Goal: Transaction & Acquisition: Purchase product/service

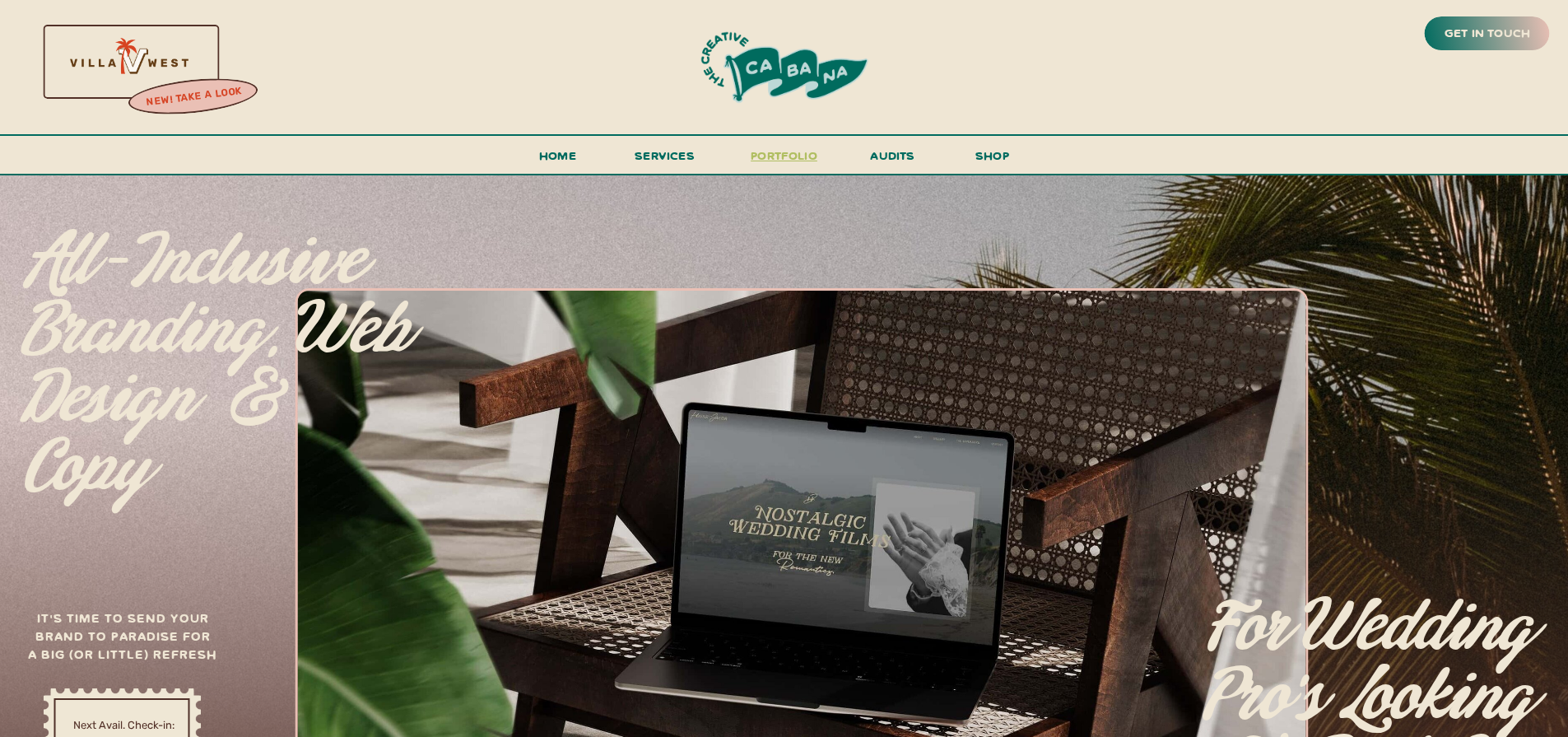
click at [787, 154] on h3 "portfolio" at bounding box center [784, 160] width 77 height 30
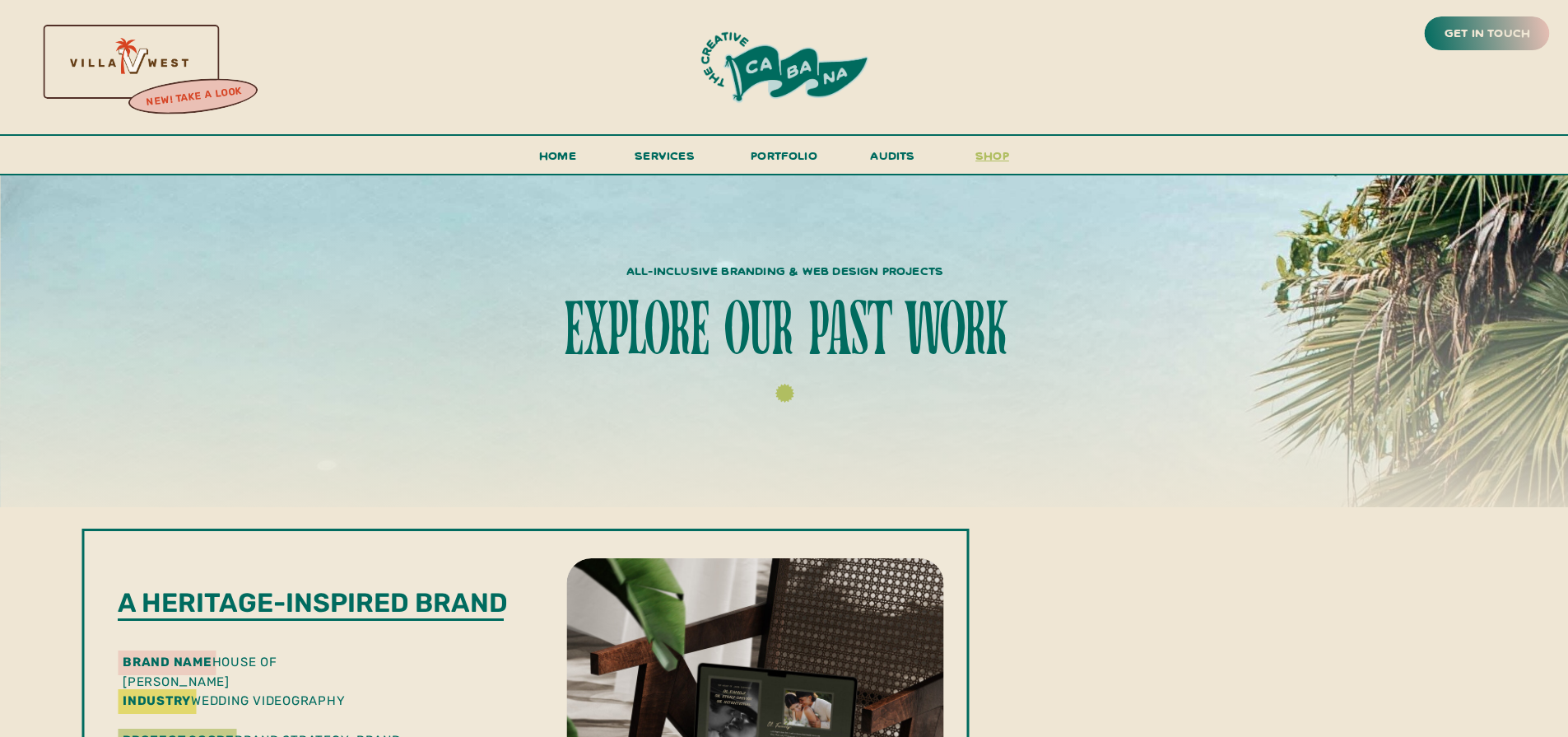
click at [995, 154] on h3 "shop" at bounding box center [993, 160] width 79 height 29
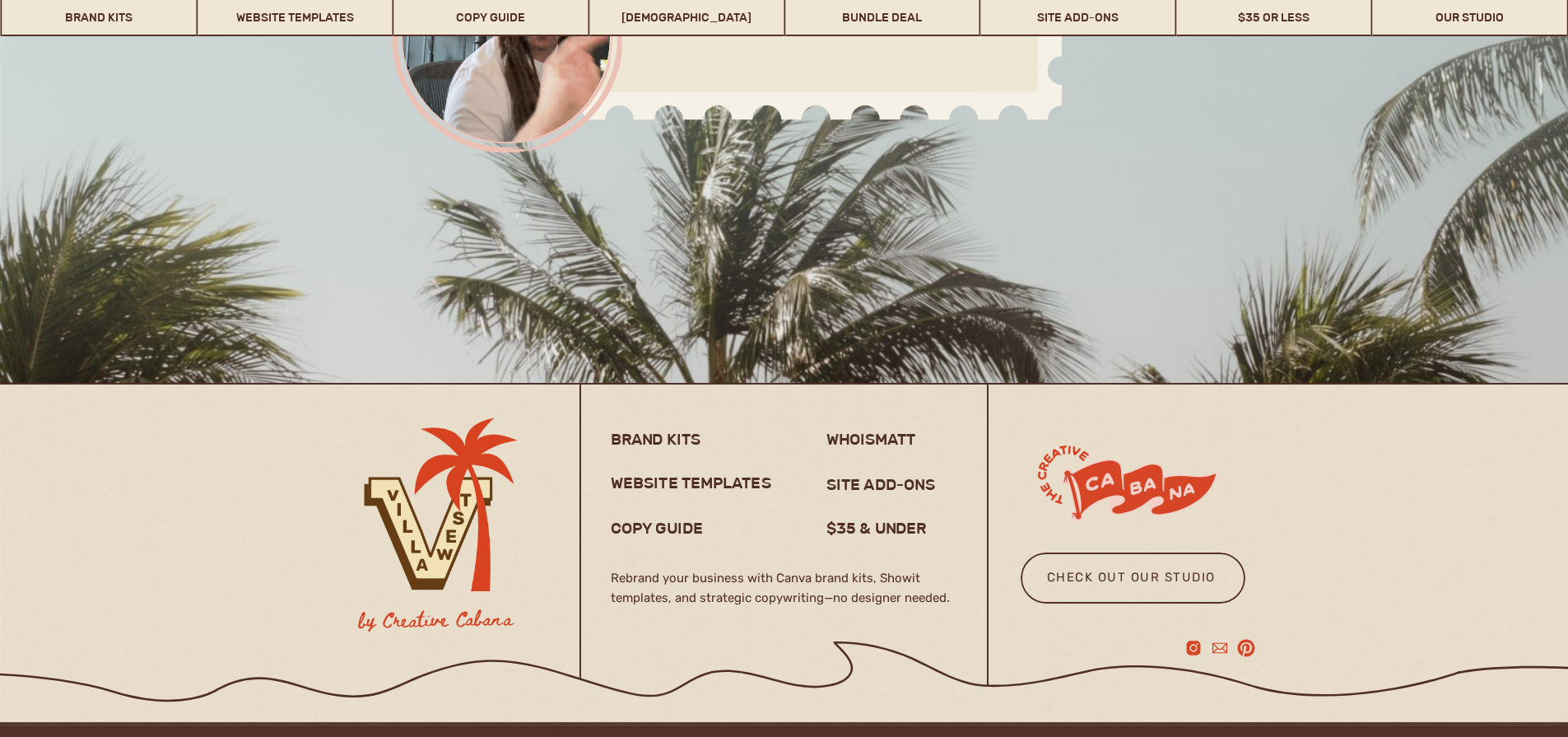
scroll to position [13021, 0]
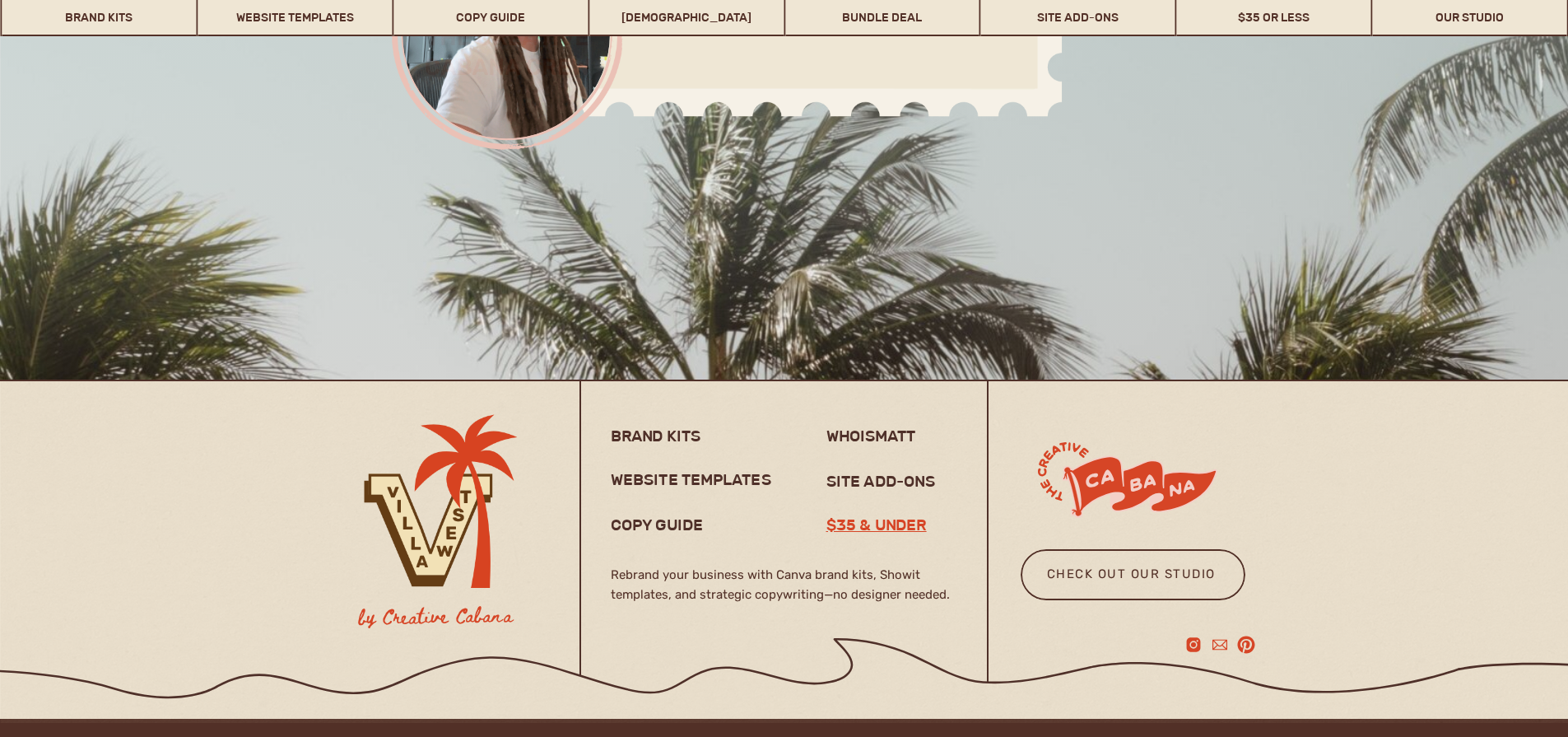
click at [877, 526] on h3 "$35 & under" at bounding box center [884, 524] width 116 height 19
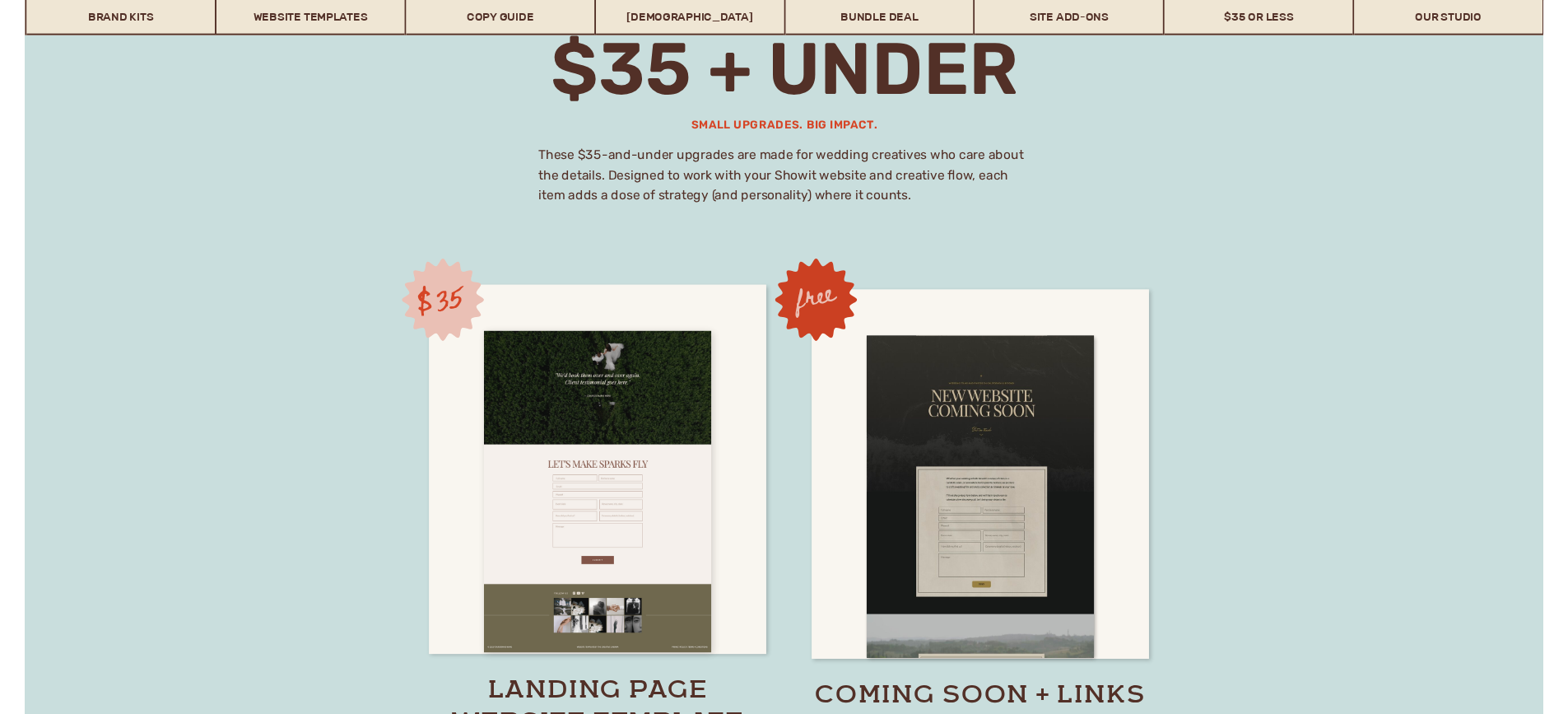
scroll to position [11217, 0]
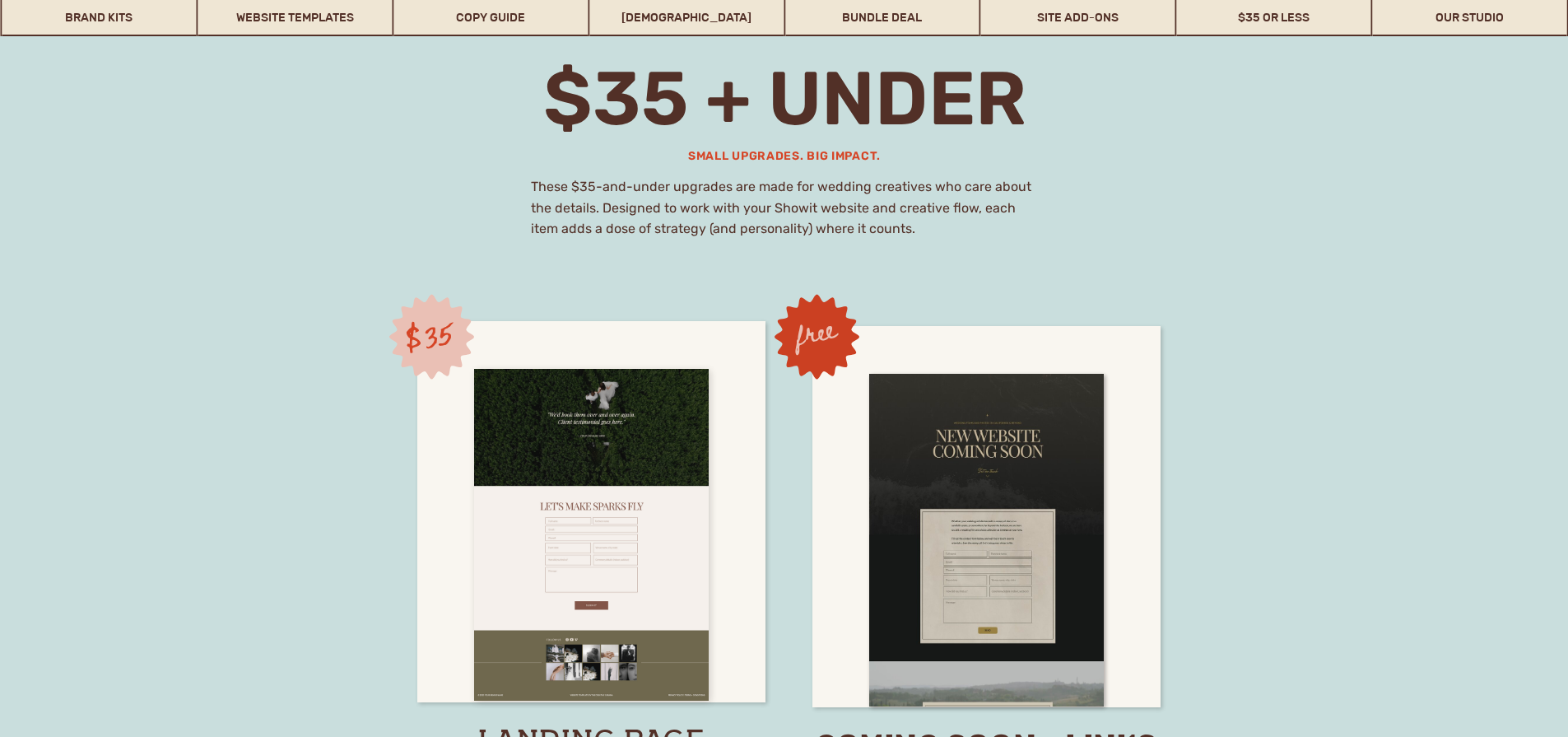
click at [616, 479] on div at bounding box center [592, 535] width 234 height 332
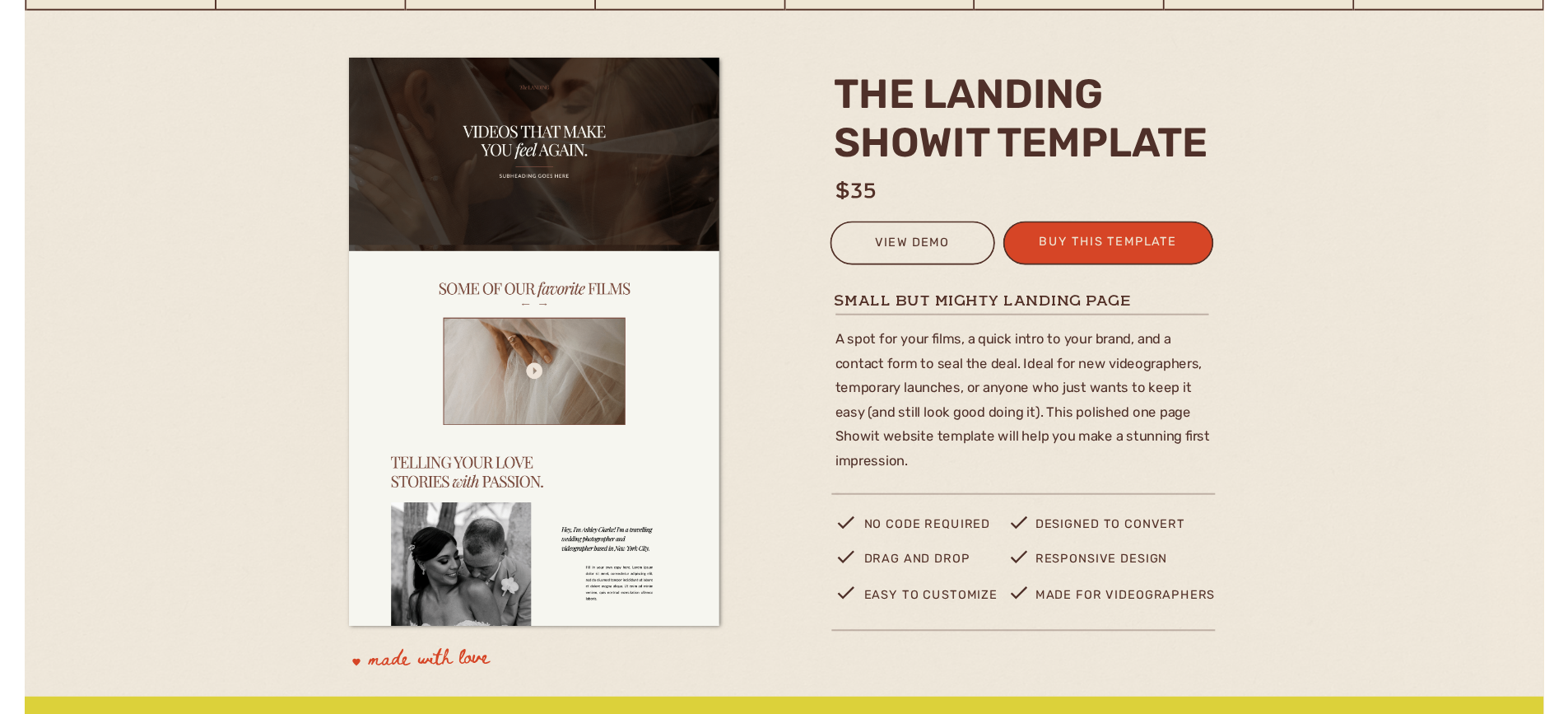
scroll to position [60, 0]
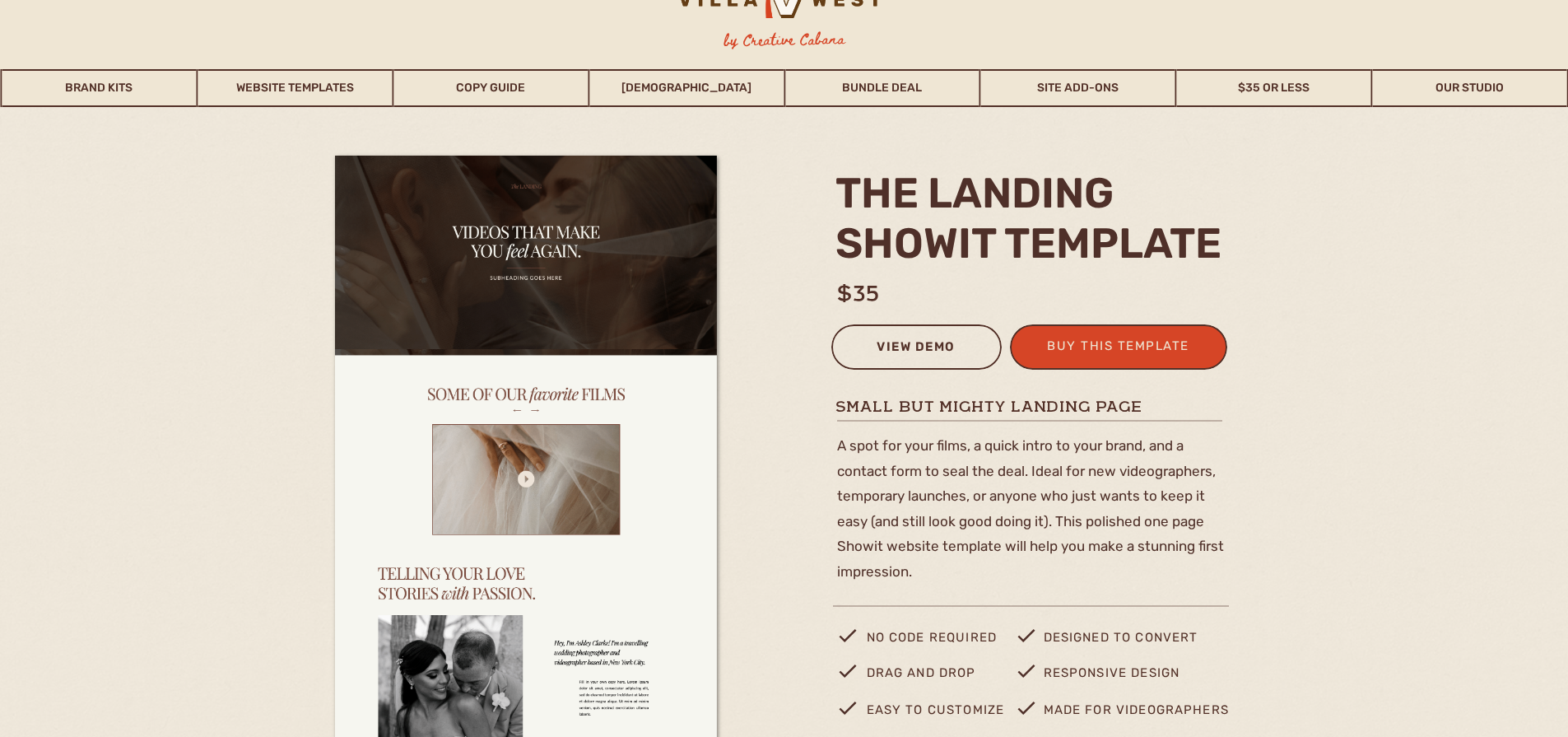
click at [900, 353] on div "view demo" at bounding box center [916, 350] width 149 height 27
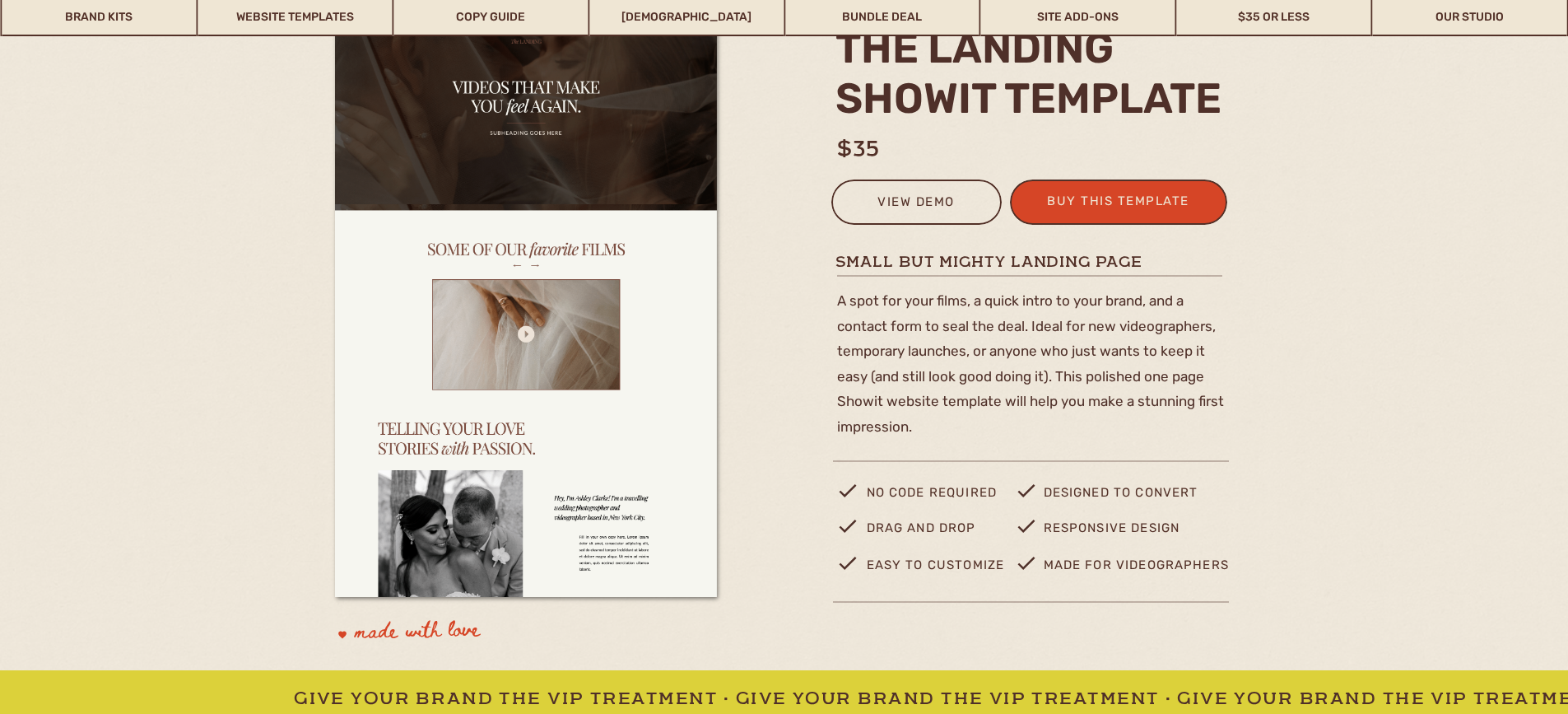
scroll to position [0, 0]
